Goal: Task Accomplishment & Management: Manage account settings

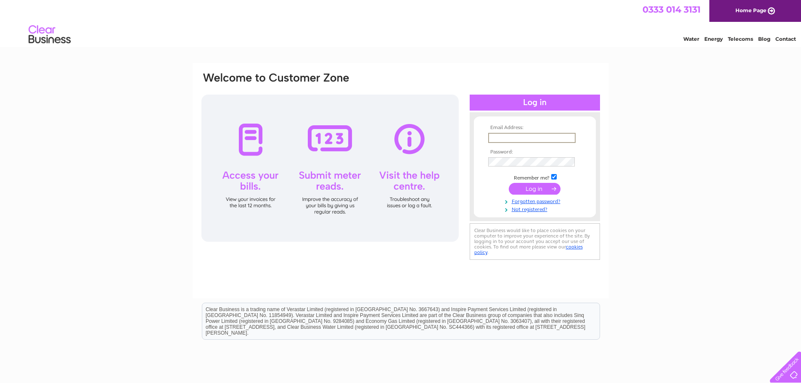
click at [551, 137] on input "text" at bounding box center [531, 138] width 87 height 10
type input "claire.ajplant@gmail.com"
click at [509, 183] on input "submit" at bounding box center [535, 189] width 52 height 12
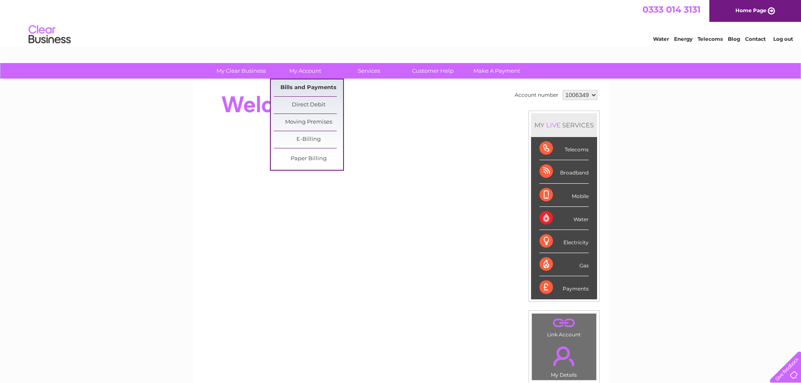
click at [307, 85] on link "Bills and Payments" at bounding box center [308, 87] width 69 height 17
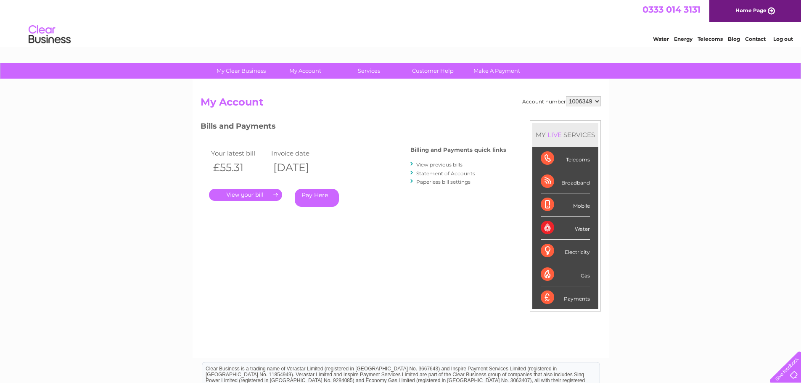
click at [254, 193] on link "." at bounding box center [245, 195] width 73 height 12
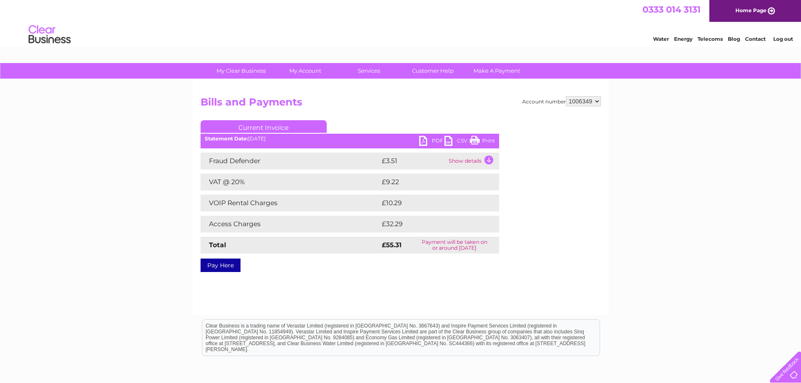
click at [491, 159] on td "Show details" at bounding box center [473, 161] width 53 height 17
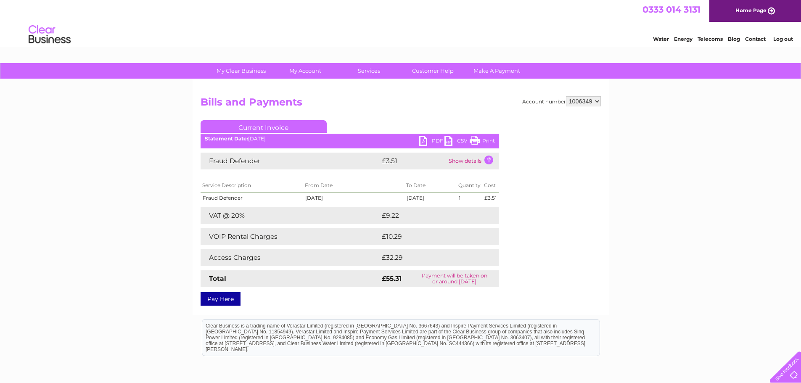
click at [485, 140] on link "Print" at bounding box center [482, 142] width 25 height 12
click at [786, 39] on link "Log out" at bounding box center [784, 39] width 20 height 6
